Goal: Task Accomplishment & Management: Use online tool/utility

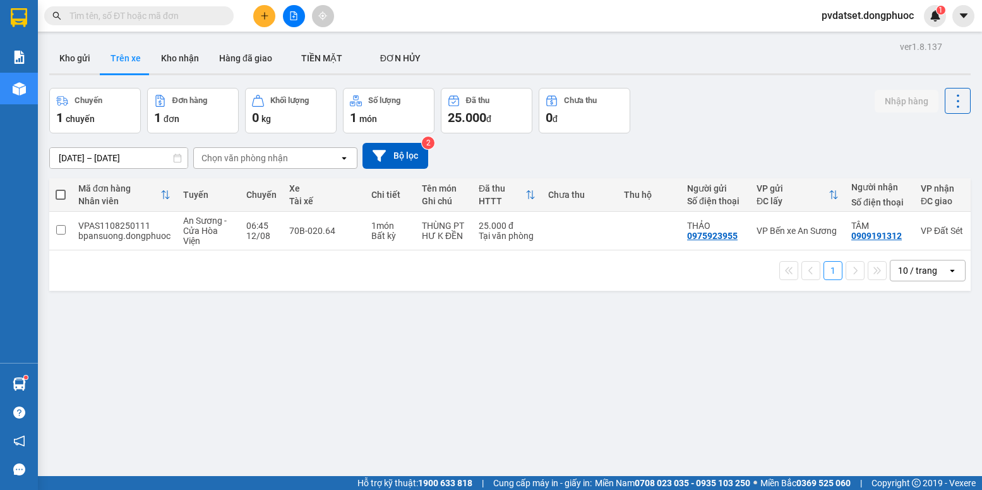
click at [68, 57] on button "Kho gửi" at bounding box center [74, 58] width 51 height 30
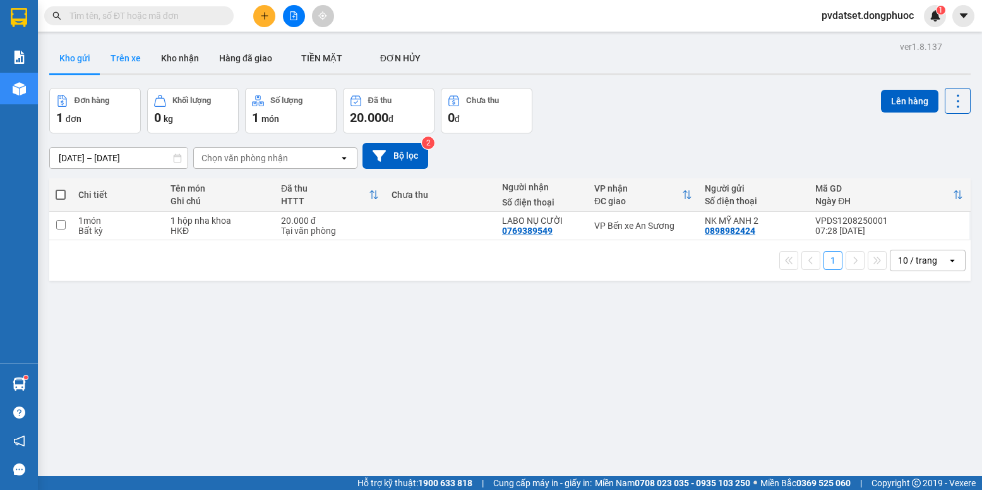
click at [136, 53] on button "Trên xe" at bounding box center [125, 58] width 51 height 30
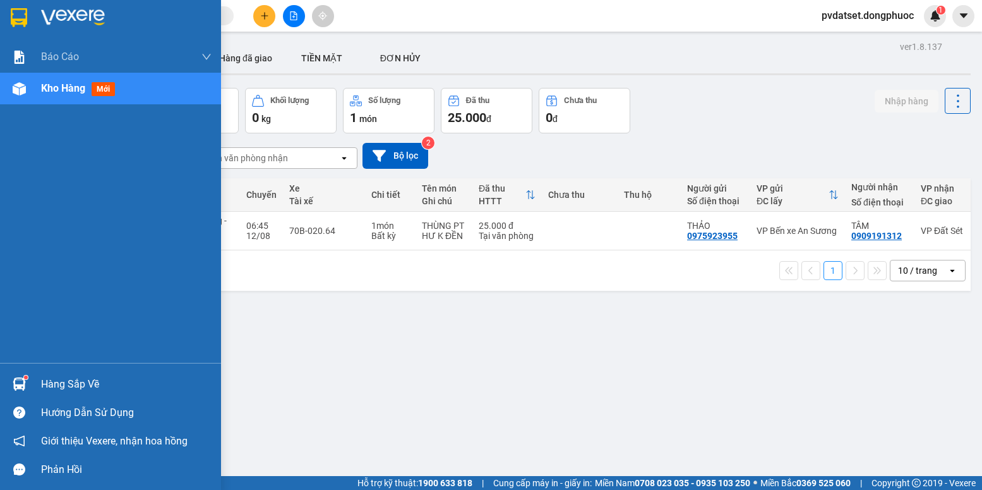
click at [37, 390] on div "Hàng sắp về" at bounding box center [110, 384] width 221 height 28
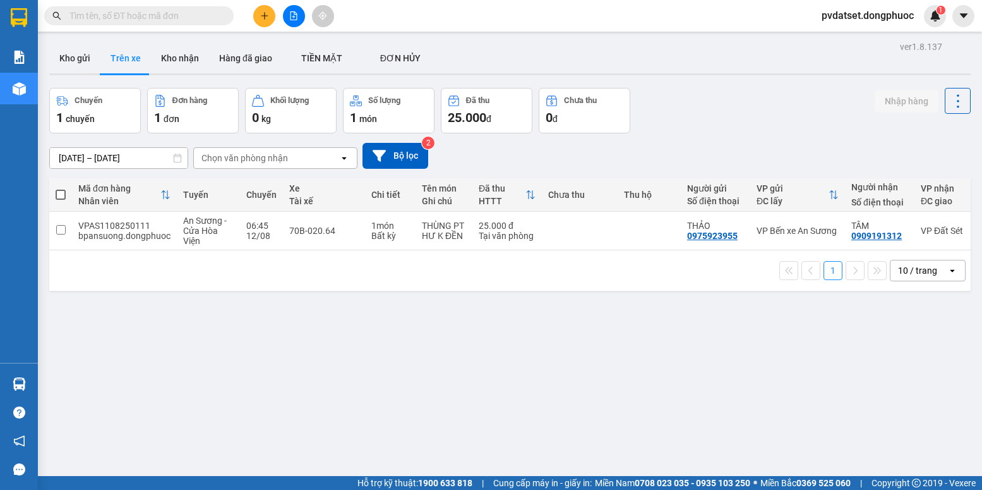
click at [653, 347] on section "Kết quả tìm kiếm ( 0 ) Bộ lọc Ngày tạo đơn gần nhất No Data pvdatset.dongphuoc …" at bounding box center [491, 245] width 982 height 490
click at [89, 57] on button "Kho gửi" at bounding box center [74, 58] width 51 height 30
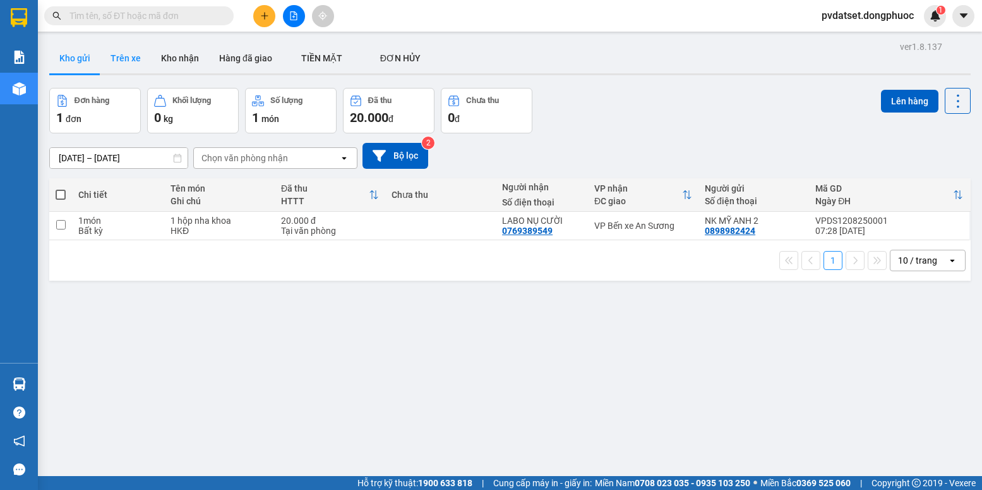
click at [126, 66] on button "Trên xe" at bounding box center [125, 58] width 51 height 30
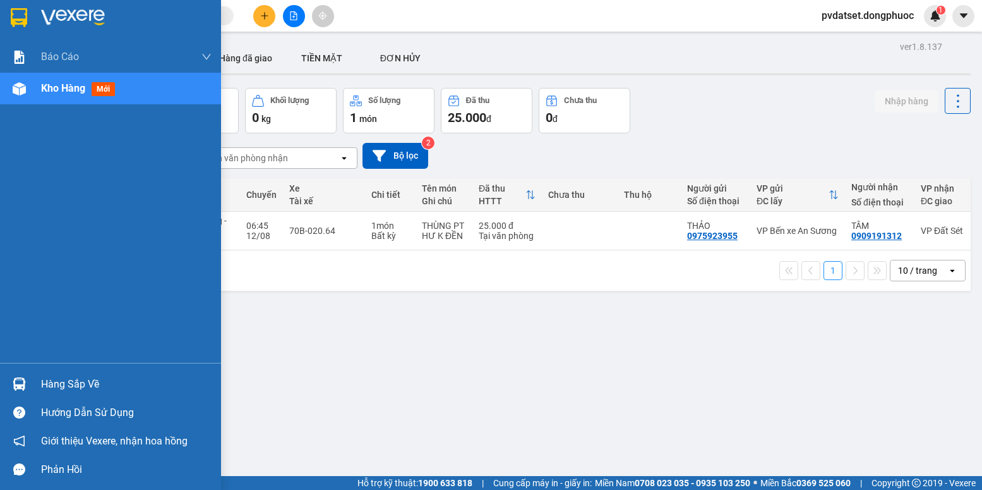
click at [45, 379] on div "Hàng sắp về" at bounding box center [126, 384] width 171 height 19
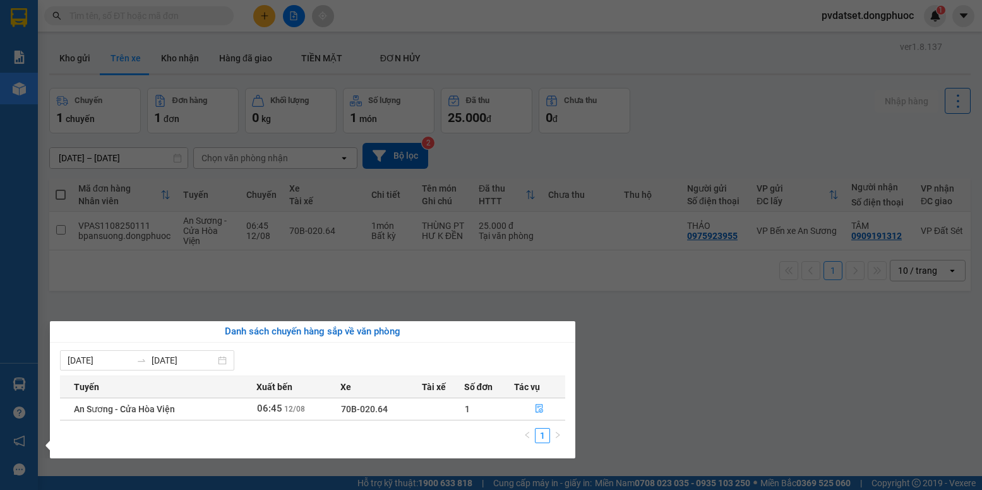
click at [727, 338] on section "Kết quả tìm kiếm ( 0 ) Bộ lọc Ngày tạo đơn gần nhất No Data pvdatset.dongphuoc …" at bounding box center [491, 245] width 982 height 490
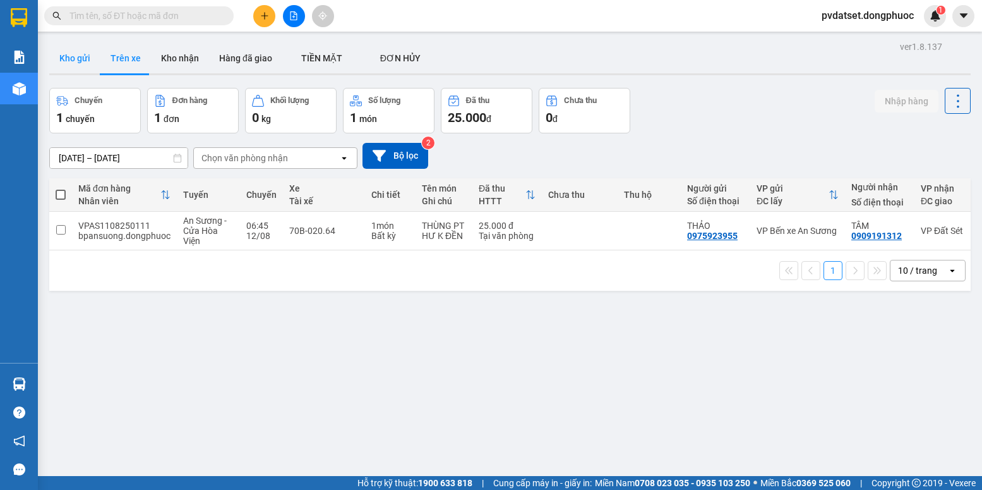
click at [83, 66] on button "Kho gửi" at bounding box center [74, 58] width 51 height 30
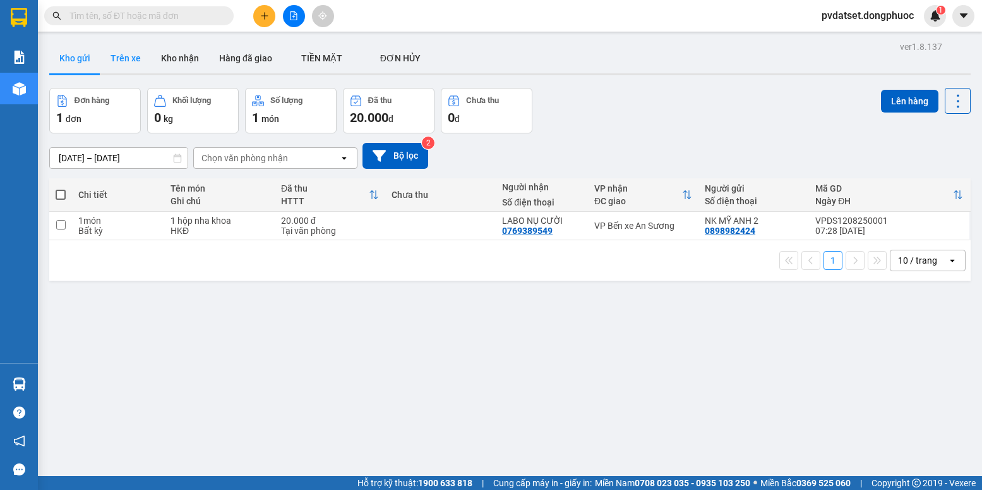
click at [134, 62] on button "Trên xe" at bounding box center [125, 58] width 51 height 30
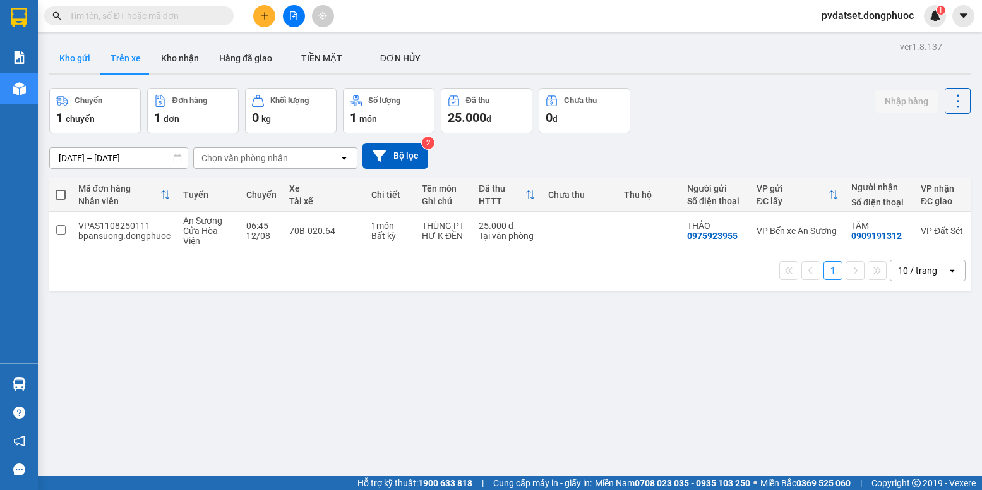
click at [51, 51] on button "Kho gửi" at bounding box center [74, 58] width 51 height 30
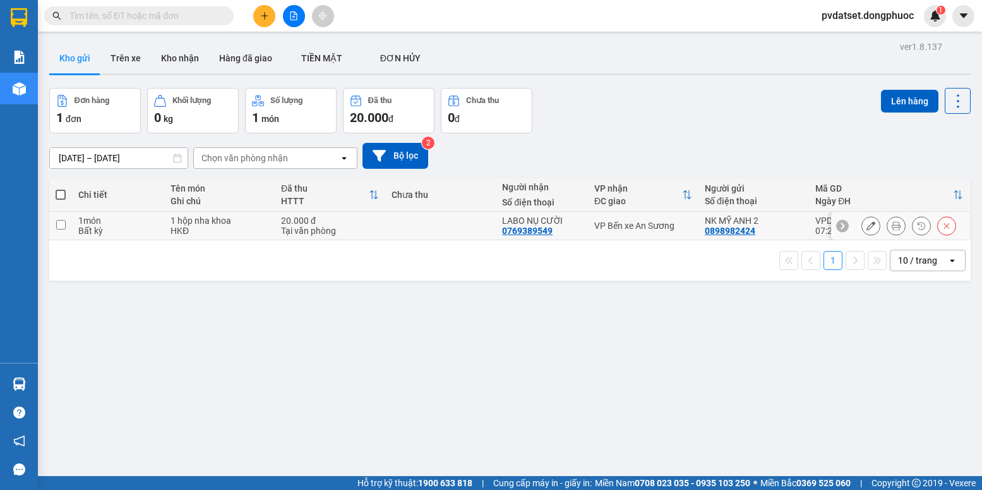
click at [603, 222] on div "VP Bến xe An Sương" at bounding box center [643, 225] width 98 height 10
checkbox input "true"
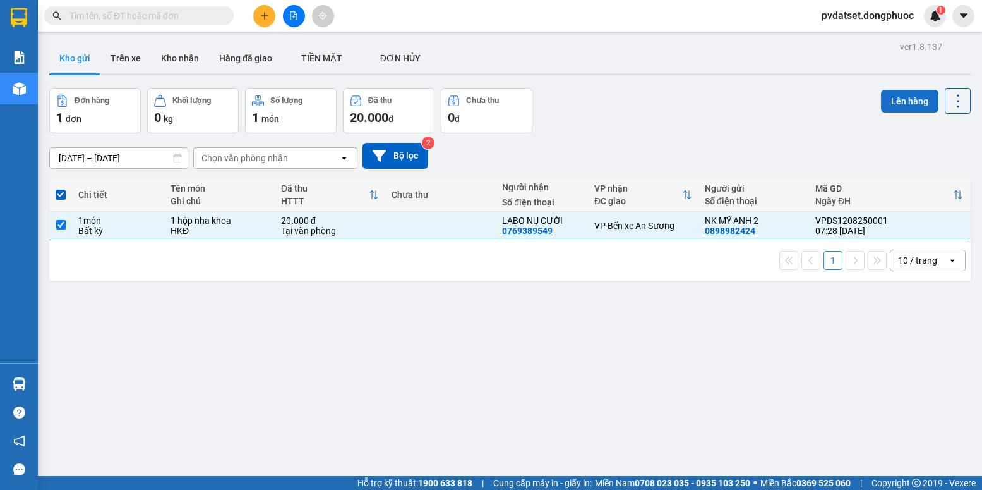
click at [888, 109] on button "Lên hàng" at bounding box center [909, 101] width 57 height 23
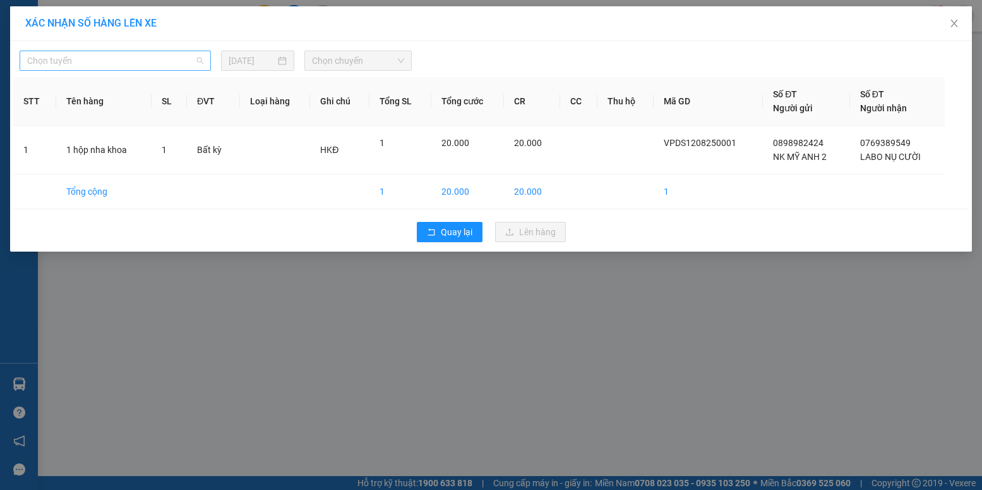
click at [138, 59] on span "Chọn tuyến" at bounding box center [115, 60] width 176 height 19
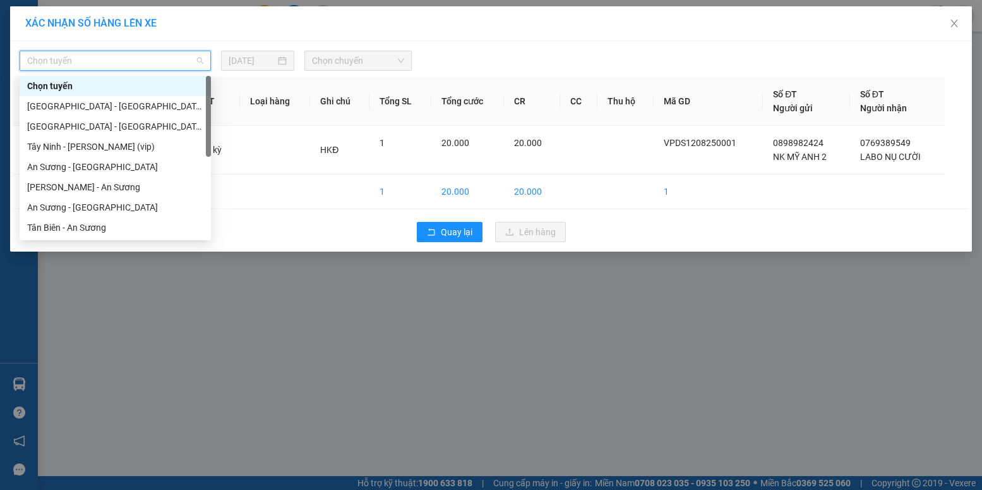
scroll to position [182, 0]
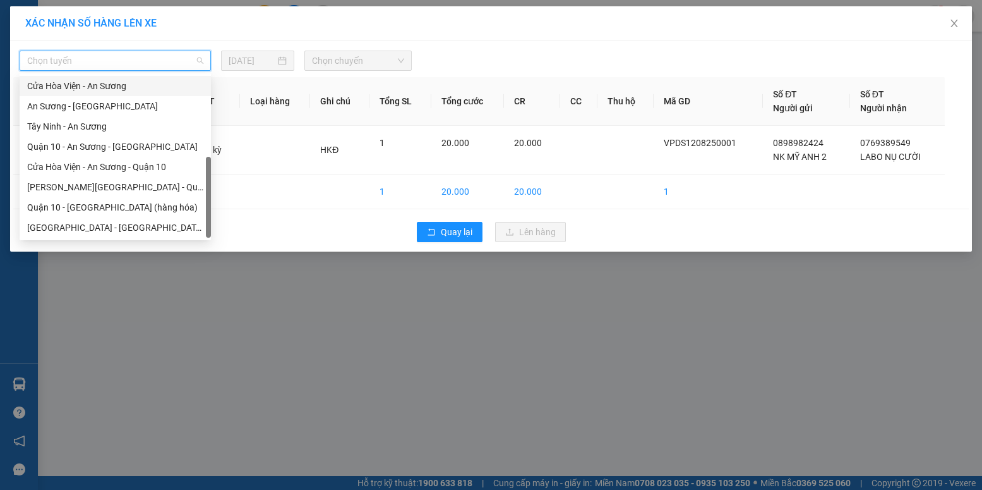
click at [90, 91] on div "Cửa Hòa Viện - An Sương" at bounding box center [115, 86] width 176 height 14
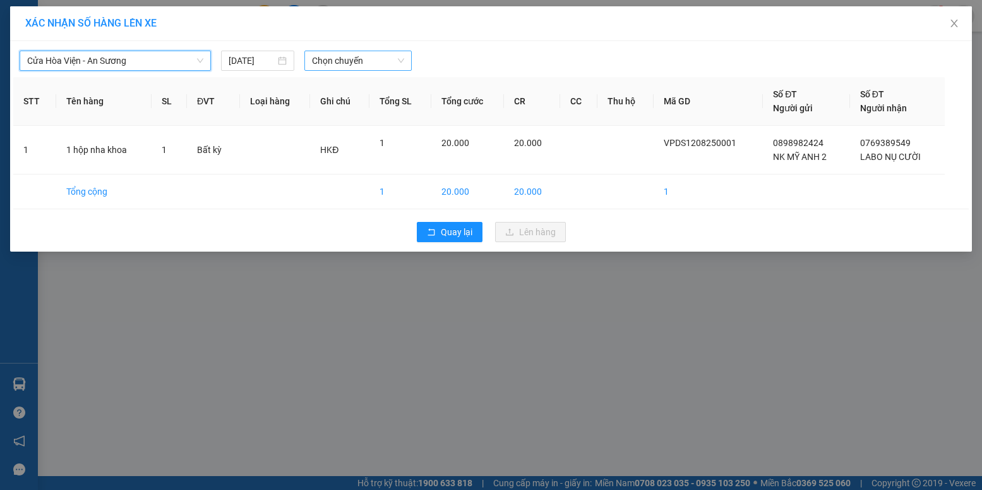
click at [364, 68] on span "Chọn chuyến" at bounding box center [358, 60] width 92 height 19
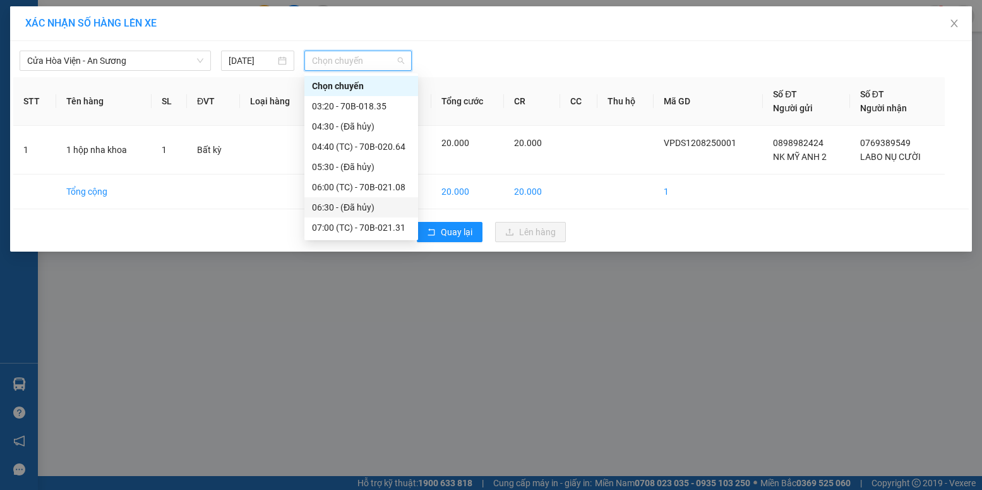
scroll to position [63, 0]
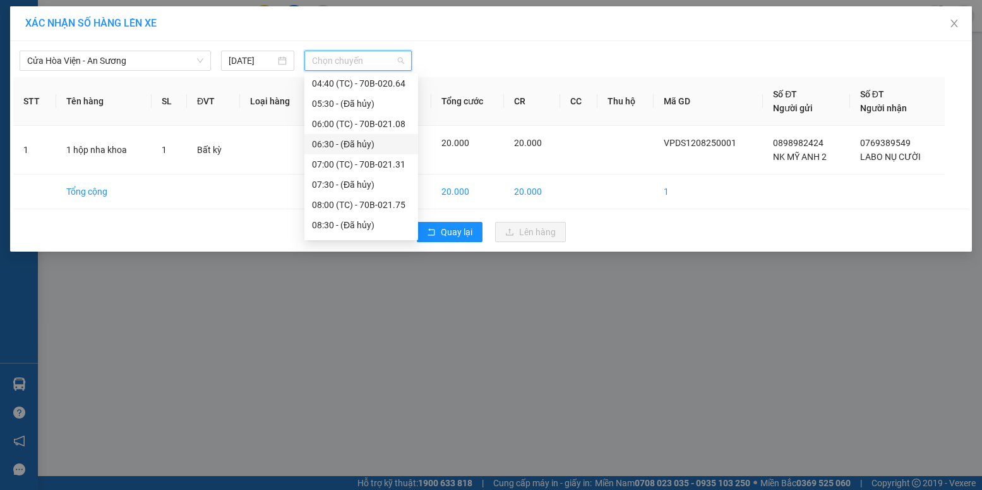
click at [375, 205] on div "08:00 (TC) - 70B-021.75" at bounding box center [361, 205] width 99 height 14
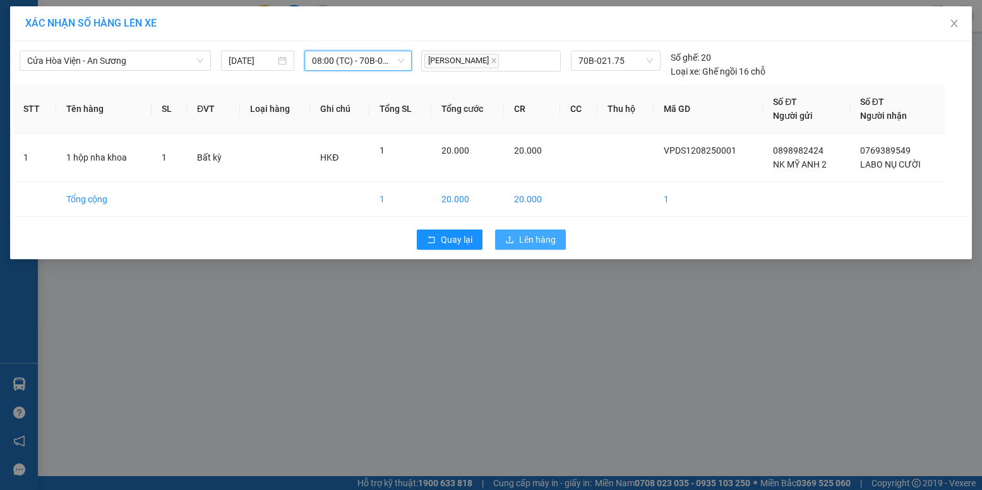
click at [545, 237] on span "Lên hàng" at bounding box center [537, 239] width 37 height 14
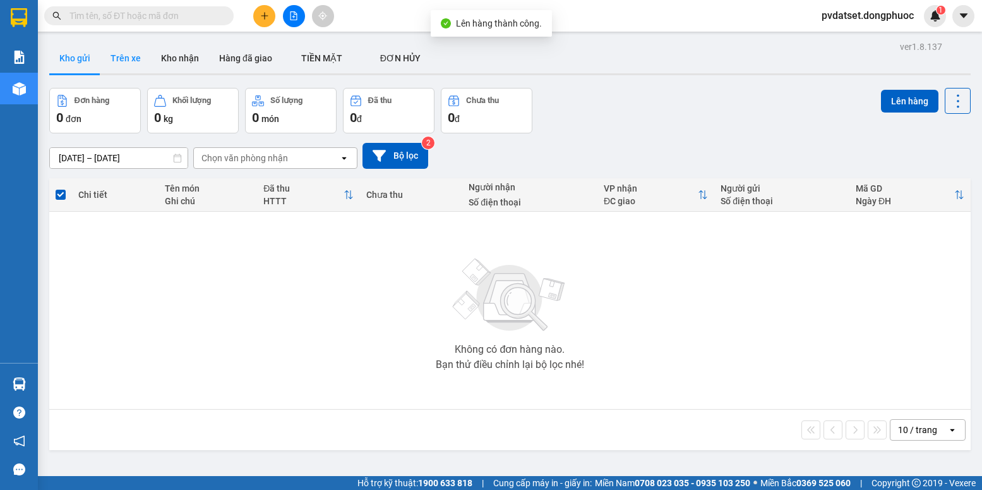
click at [114, 52] on button "Trên xe" at bounding box center [125, 58] width 51 height 30
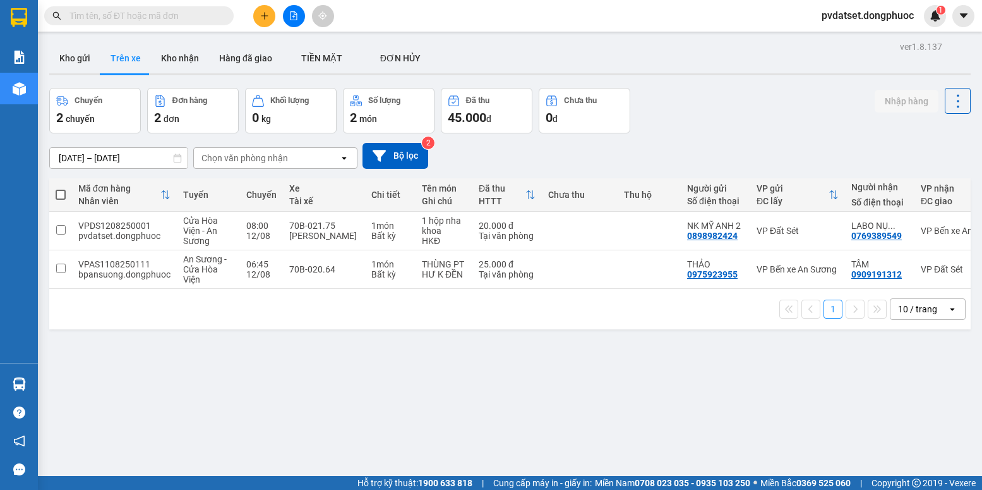
click at [248, 158] on div "Chọn văn phòng nhận" at bounding box center [245, 158] width 87 height 13
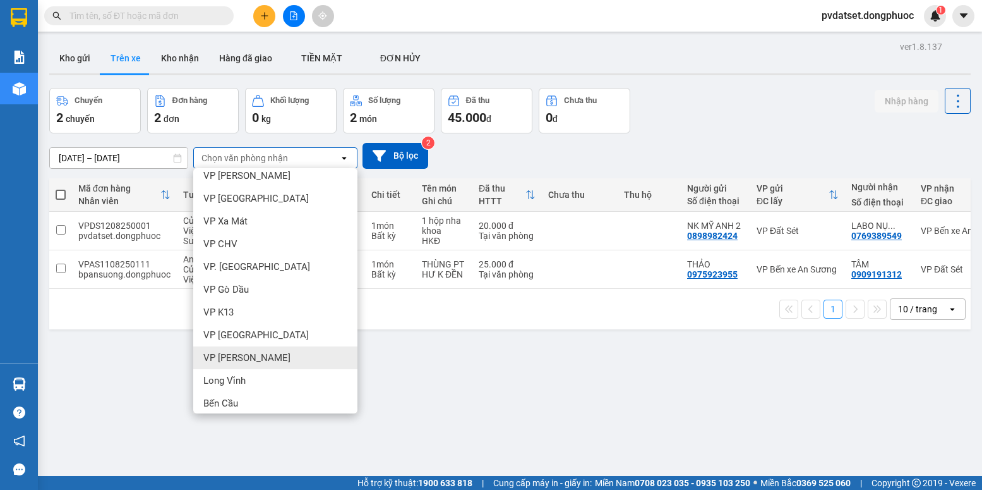
scroll to position [311, 0]
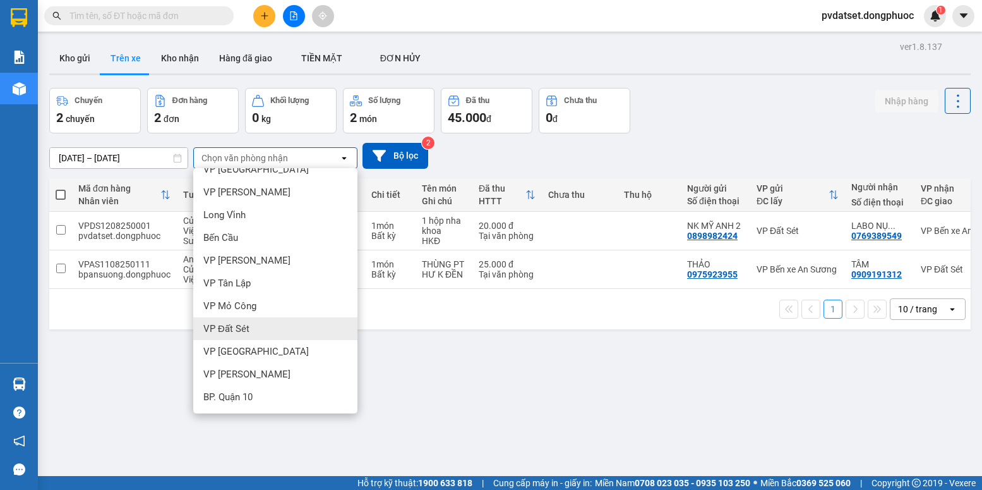
click at [253, 331] on div "VP Đất Sét" at bounding box center [275, 328] width 164 height 23
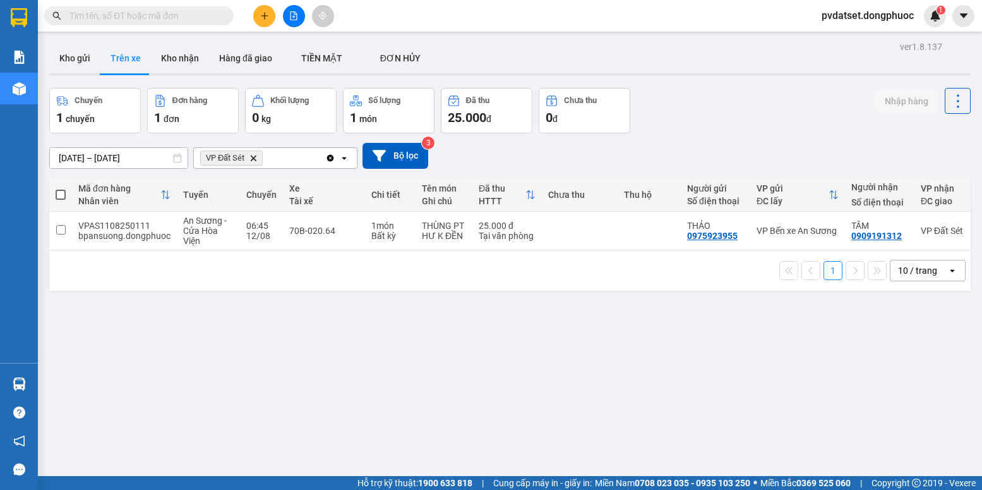
click at [268, 18] on icon "plus" at bounding box center [264, 15] width 9 height 9
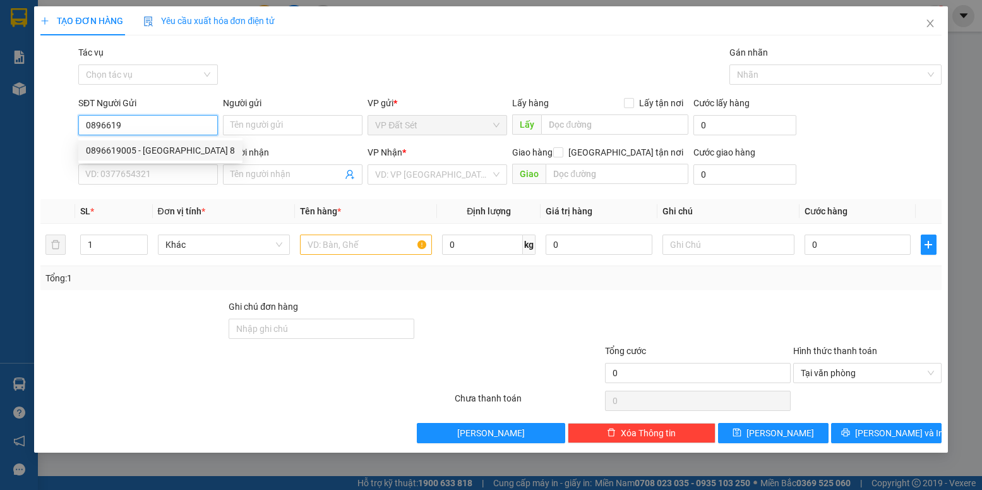
click at [186, 141] on div "0896619005 - [GEOGRAPHIC_DATA] 8" at bounding box center [160, 150] width 164 height 20
type input "0896619005"
type input "MỸ ANH 8"
type input "0908084247"
type input "THIÊN SANH"
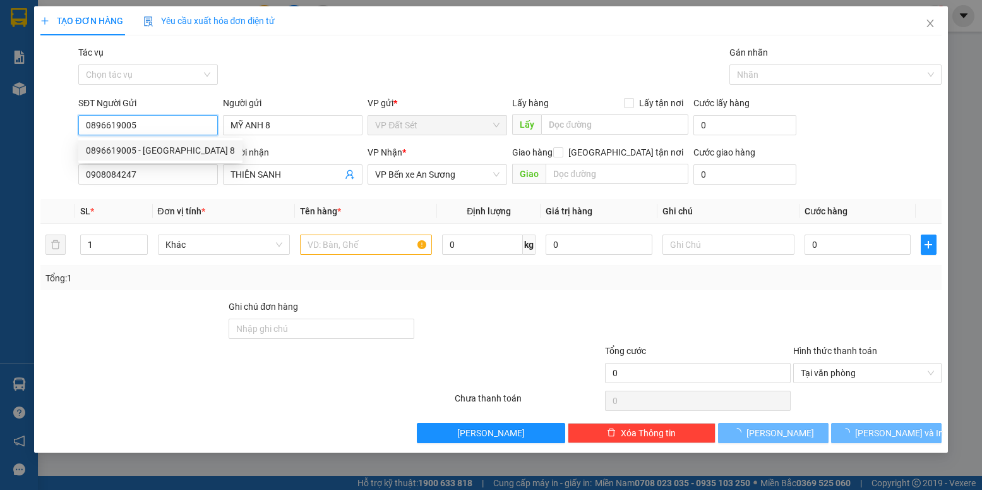
type input "20.000"
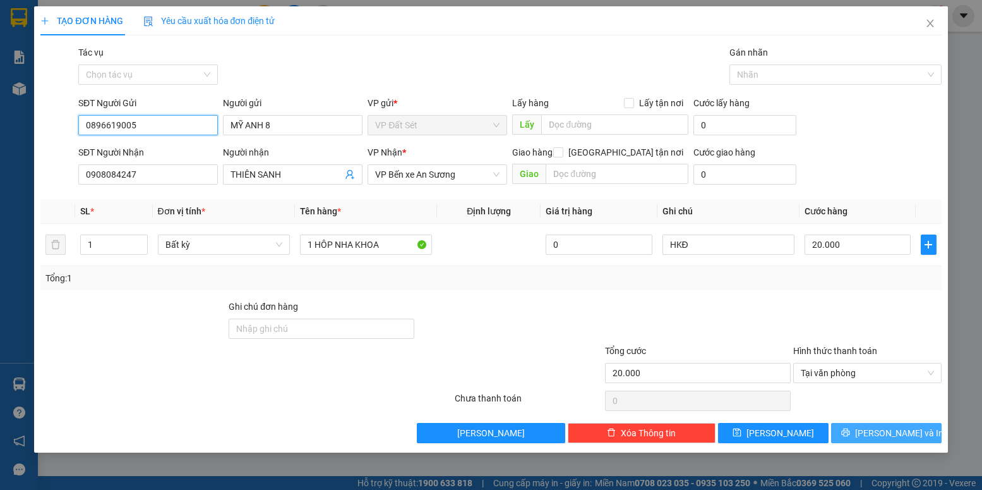
type input "0896619005"
click at [908, 432] on span "[PERSON_NAME] và In" at bounding box center [899, 433] width 88 height 14
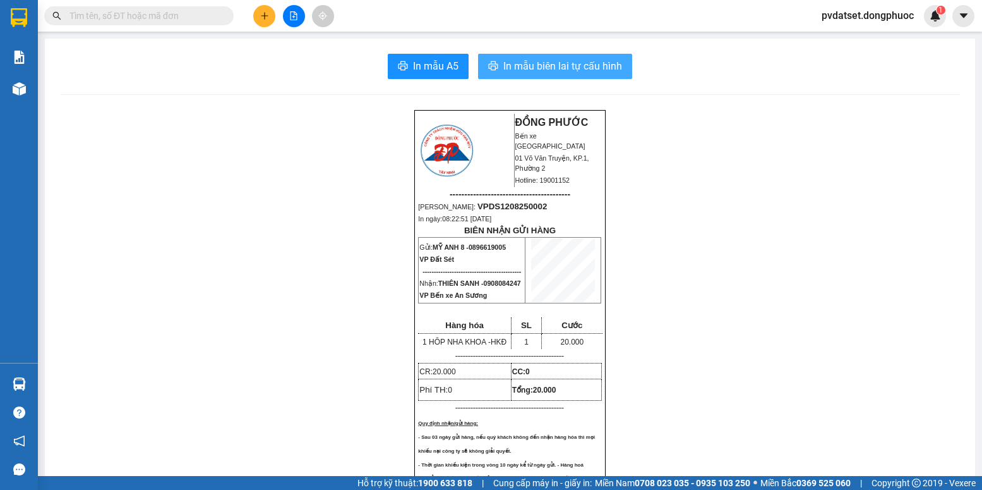
click at [552, 64] on span "In mẫu biên lai tự cấu hình" at bounding box center [562, 66] width 119 height 16
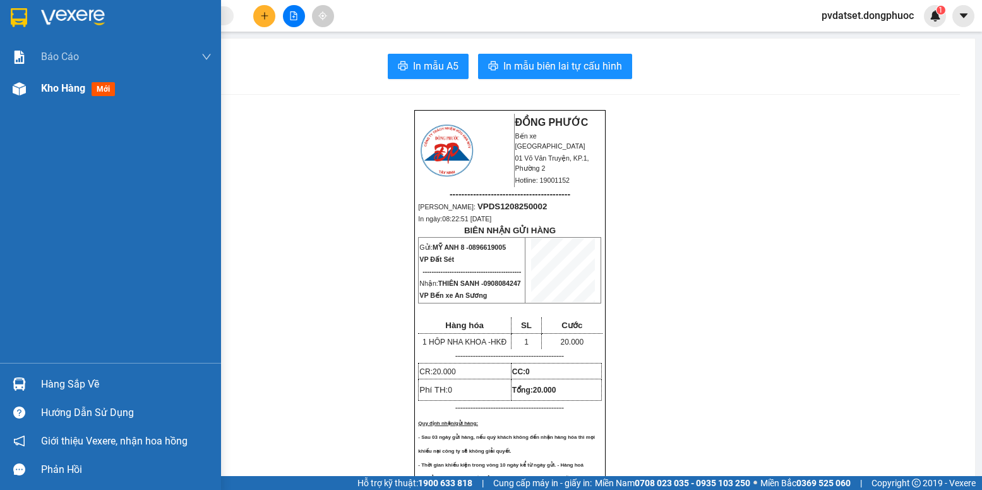
click at [80, 89] on span "Kho hàng" at bounding box center [63, 88] width 44 height 12
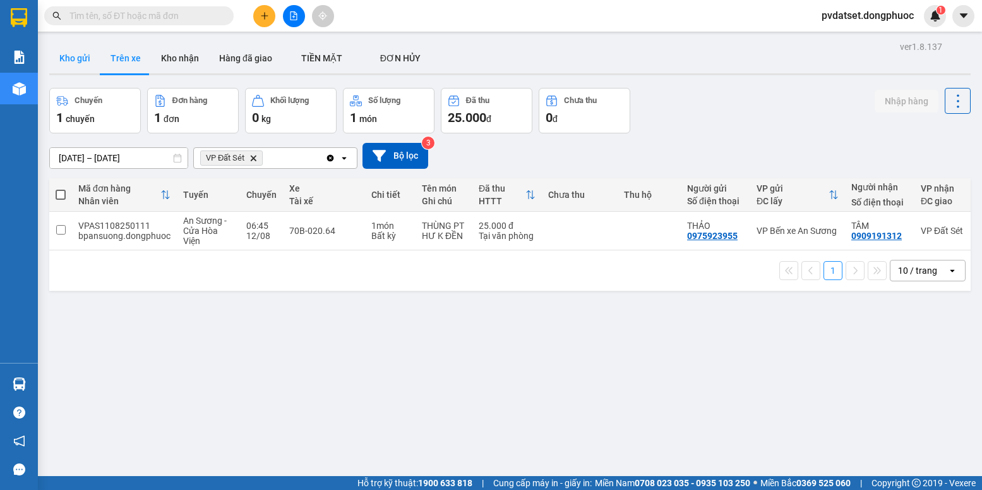
click at [71, 64] on button "Kho gửi" at bounding box center [74, 58] width 51 height 30
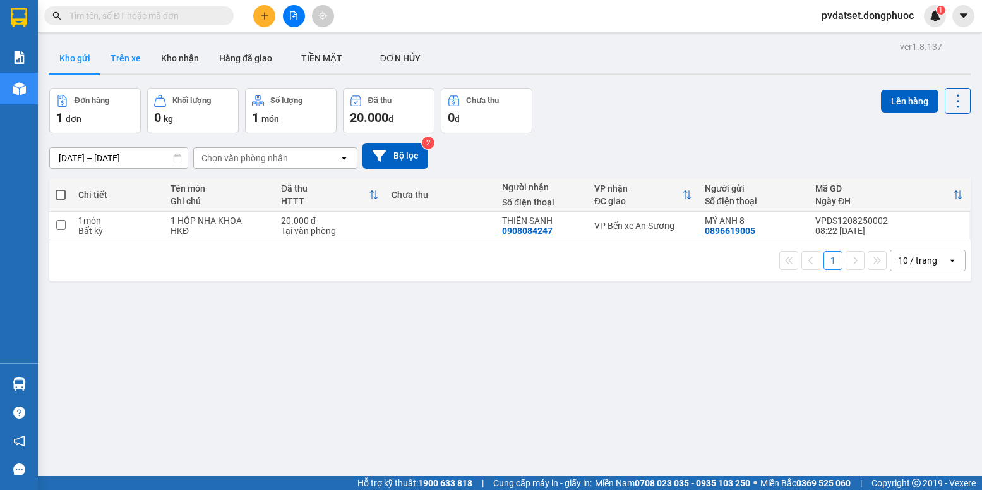
drag, startPoint x: 103, startPoint y: 51, endPoint x: 112, endPoint y: 55, distance: 9.9
click at [110, 55] on button "Trên xe" at bounding box center [125, 58] width 51 height 30
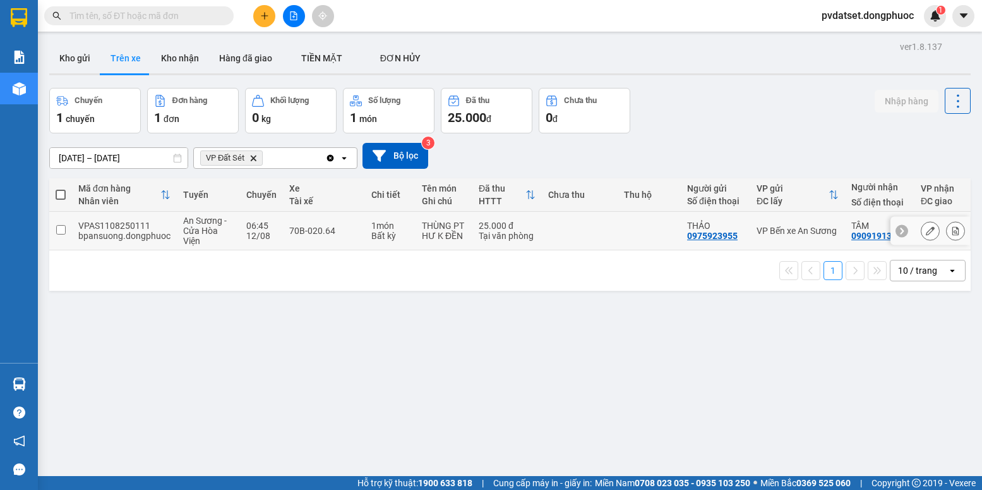
click at [610, 229] on td at bounding box center [580, 231] width 76 height 39
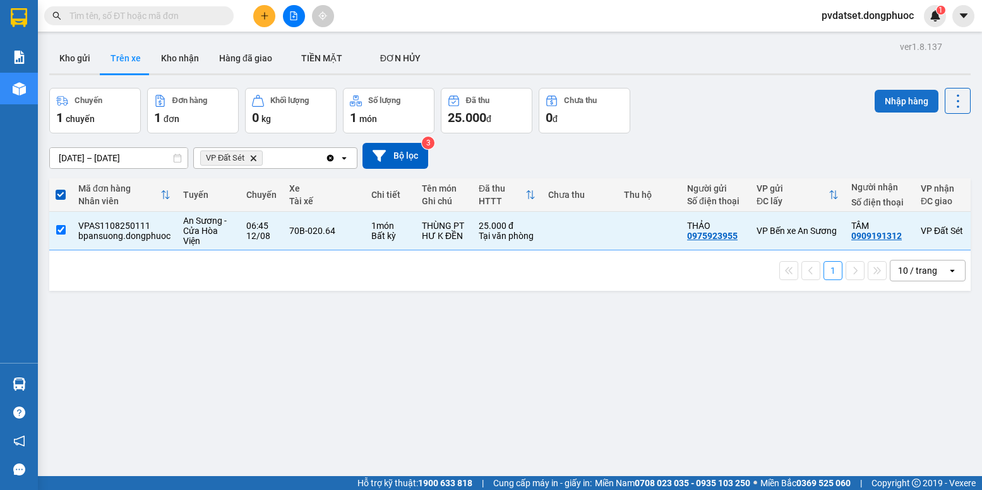
click at [893, 101] on button "Nhập hàng" at bounding box center [907, 101] width 64 height 23
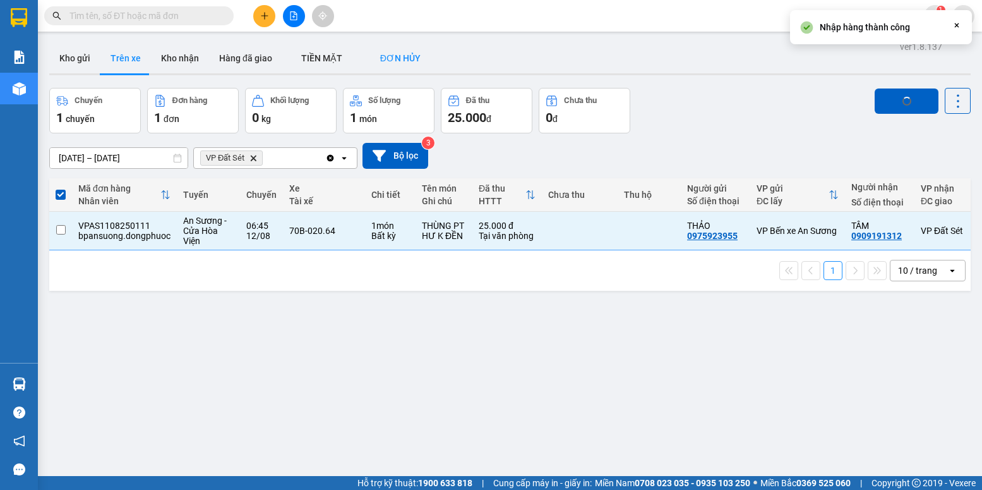
checkbox input "false"
